Goal: Task Accomplishment & Management: Manage account settings

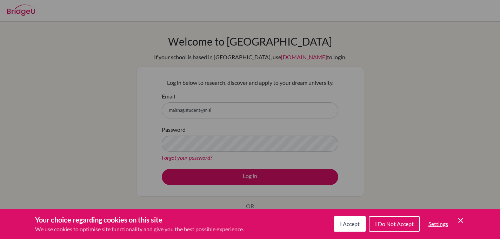
click at [464, 216] on div "I Accept I Do Not Accept Settings Cookie Control Close Icon" at bounding box center [399, 224] width 131 height 18
click at [461, 223] on icon "Cookie Control Close Icon" at bounding box center [461, 221] width 8 height 8
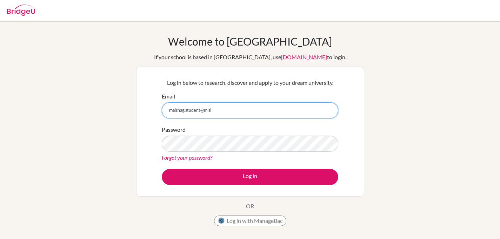
click at [260, 106] on input "maishag.student@mlsi" at bounding box center [250, 110] width 177 height 16
click at [246, 110] on input "maishag.student@mlsi" at bounding box center [250, 110] width 177 height 16
type input "[EMAIL_ADDRESS][DOMAIN_NAME]"
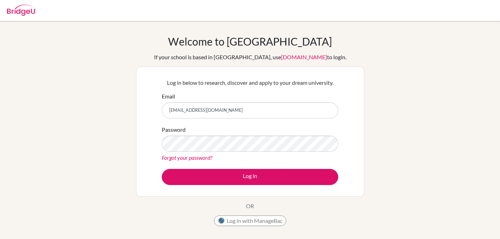
click at [200, 158] on link "Forgot your password?" at bounding box center [187, 157] width 51 height 7
click at [179, 154] on div "Forgot your password?" at bounding box center [250, 158] width 177 height 8
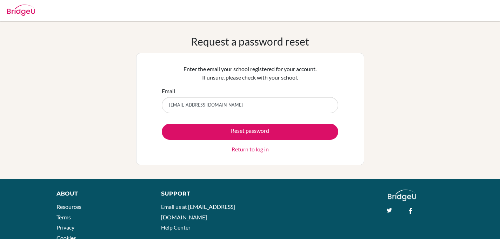
type input "[EMAIL_ADDRESS][DOMAIN_NAME]"
click at [162, 124] on button "Reset password" at bounding box center [250, 132] width 177 height 16
